Goal: Check status: Check status

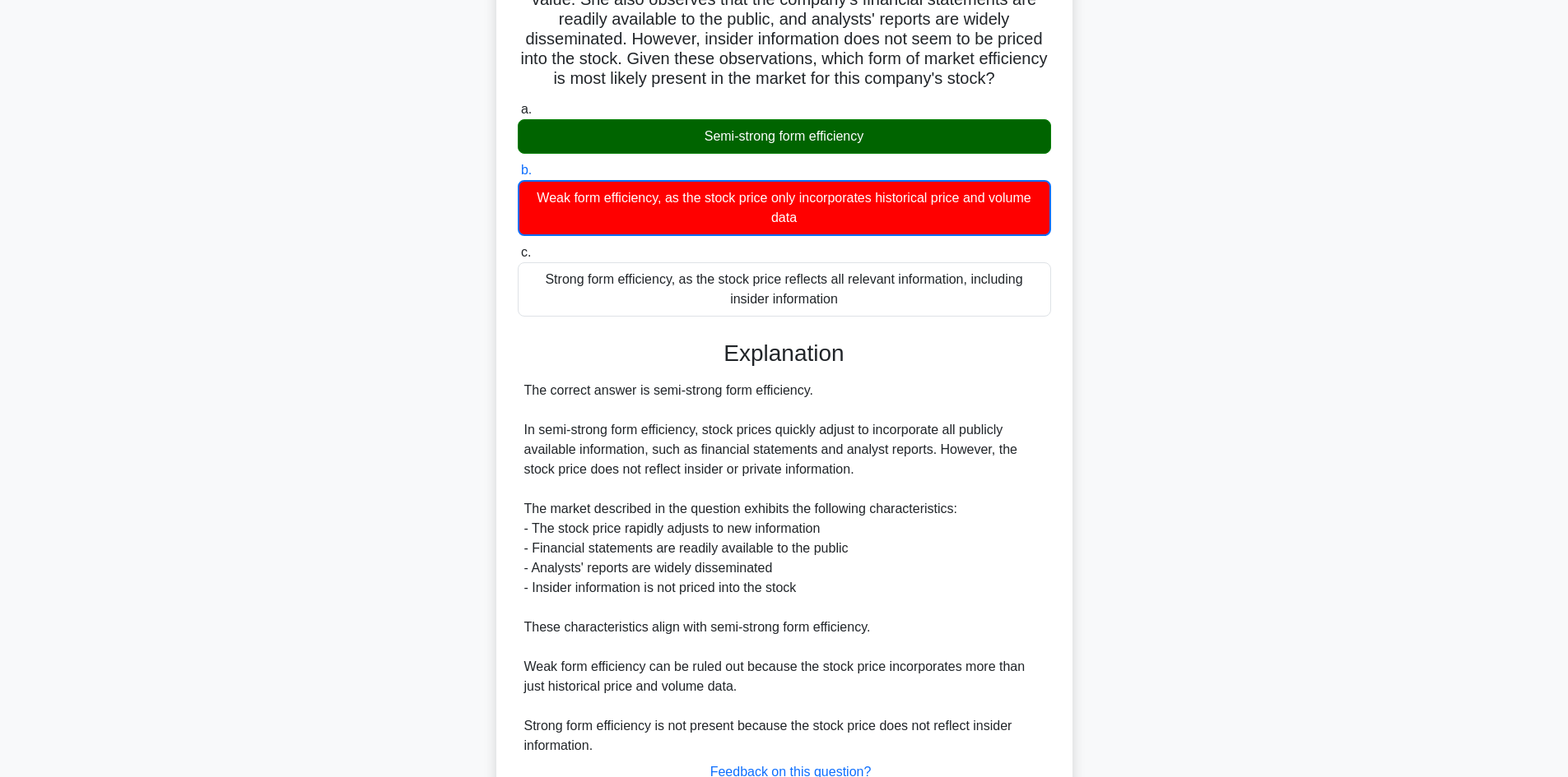
scroll to position [297, 0]
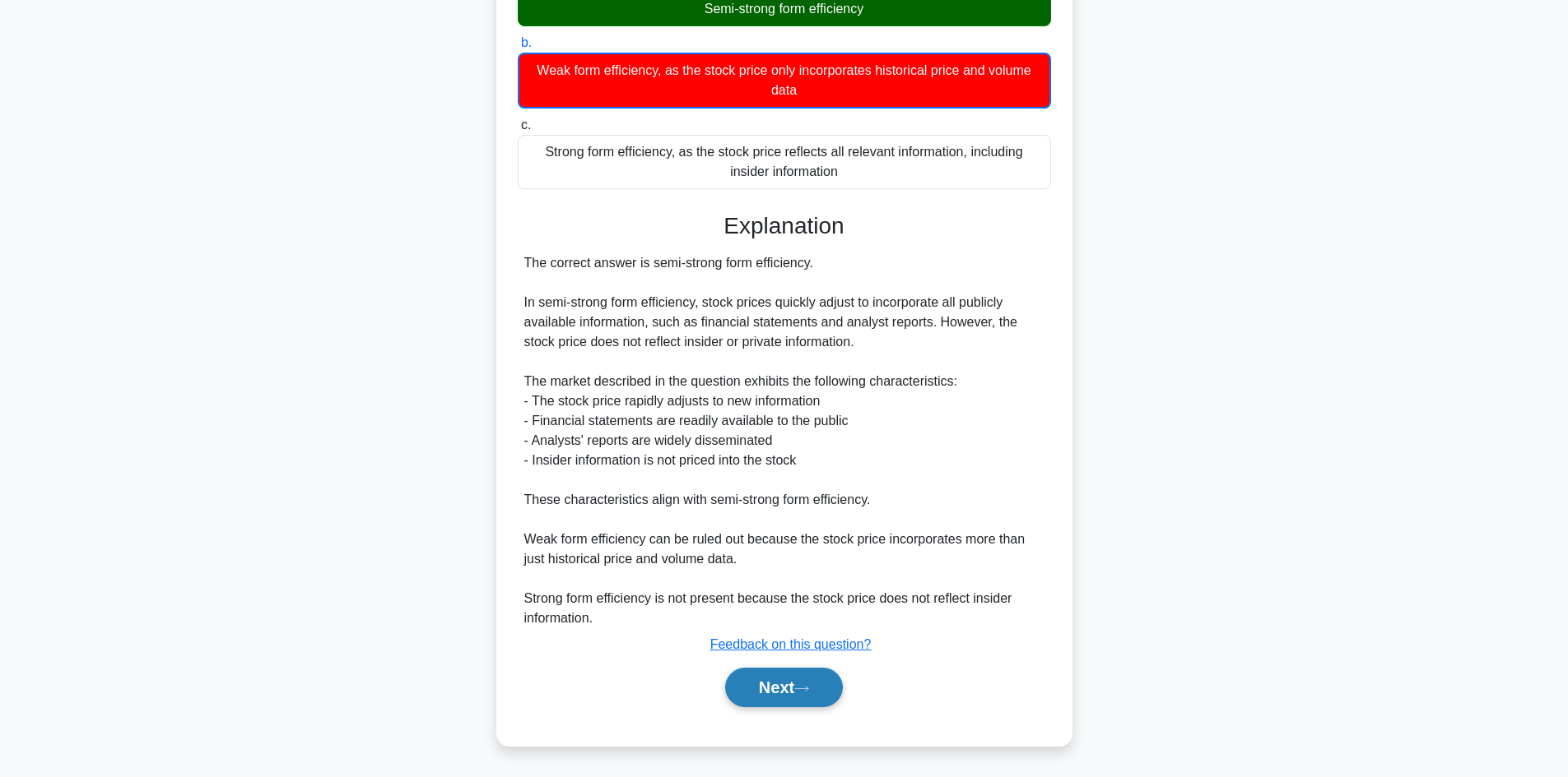
click at [784, 684] on button "Next" at bounding box center [784, 688] width 118 height 40
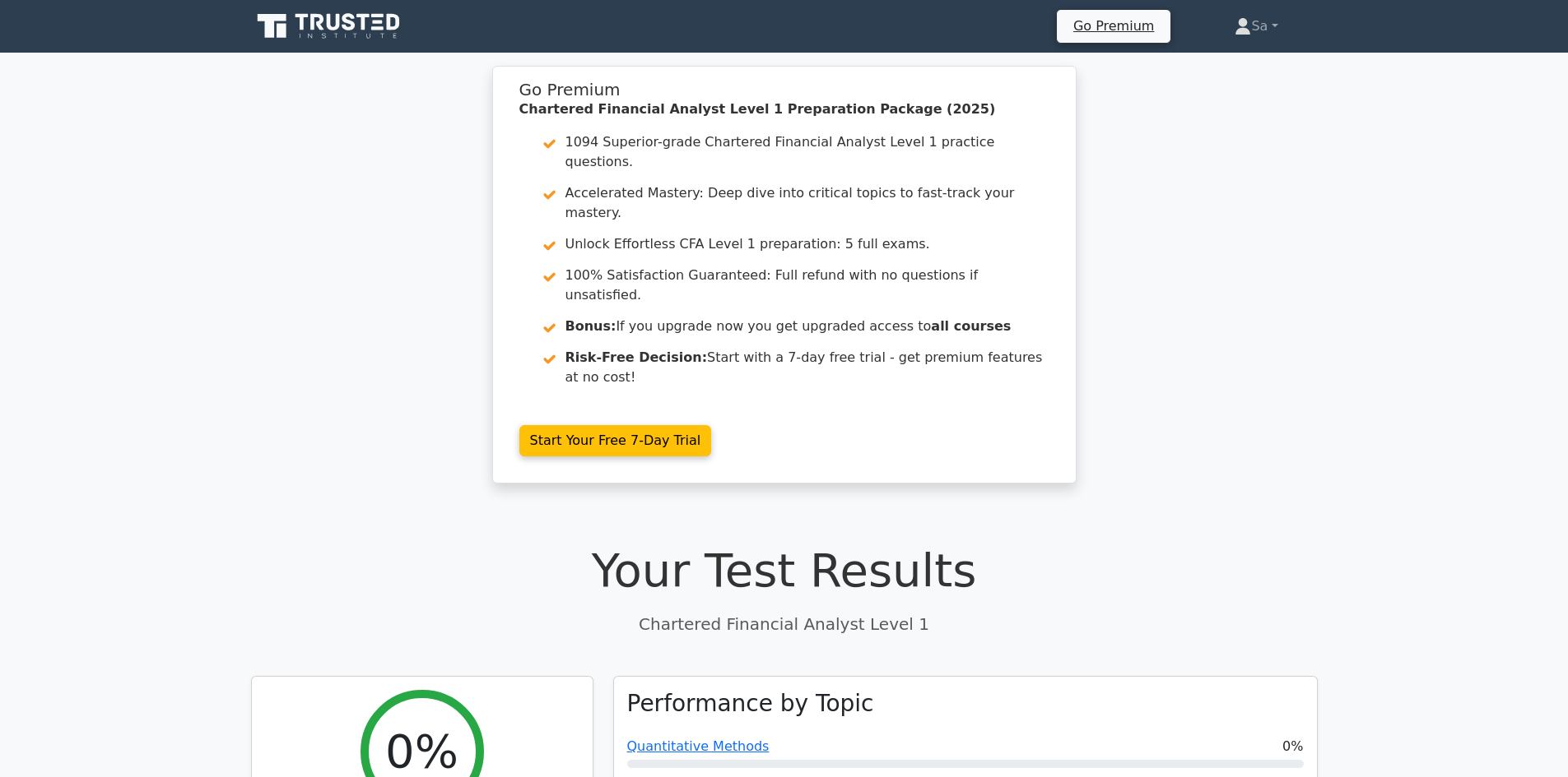
click at [328, 28] on icon at bounding box center [333, 22] width 13 height 16
